Goal: Task Accomplishment & Management: Manage account settings

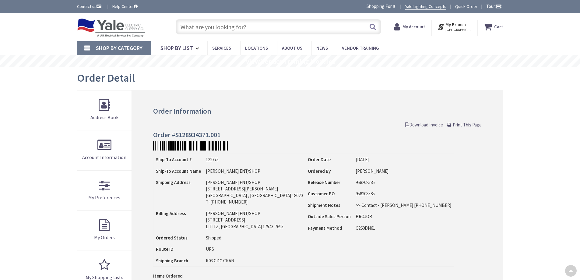
type input "th at [GEOGRAPHIC_DATA], [GEOGRAPHIC_DATA], [GEOGRAPHIC_DATA], [GEOGRAPHIC_DATA]"
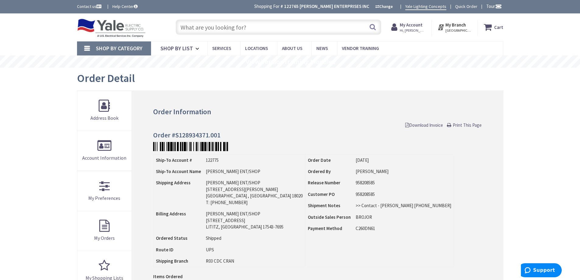
click at [414, 29] on span "Hi, Rob" at bounding box center [413, 30] width 26 height 5
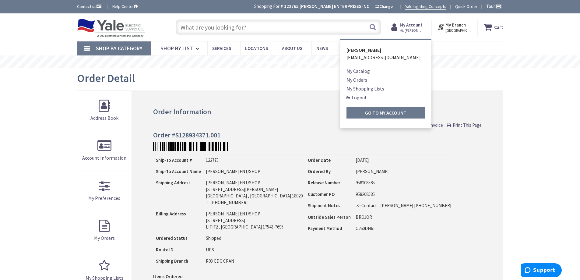
click at [364, 97] on link "Logout" at bounding box center [357, 97] width 20 height 7
